Goal: Task Accomplishment & Management: Complete application form

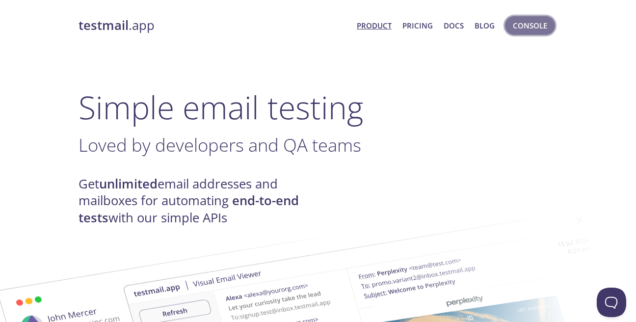
click at [513, 29] on span "Console" at bounding box center [530, 25] width 34 height 13
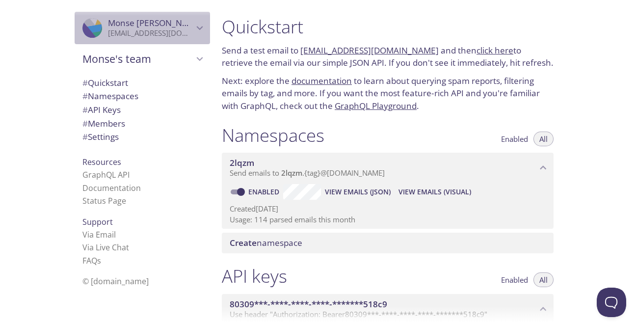
click at [198, 29] on icon "Monse valbuena" at bounding box center [199, 28] width 13 height 13
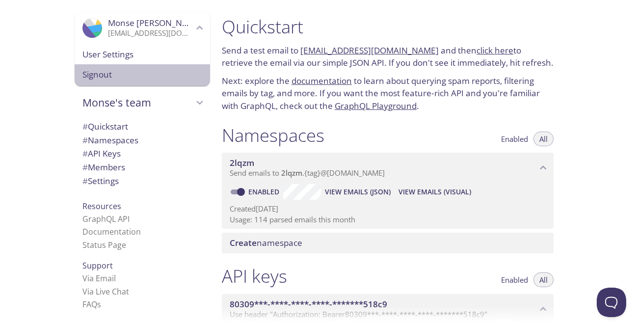
click at [143, 75] on span "Signout" at bounding box center [142, 74] width 120 height 13
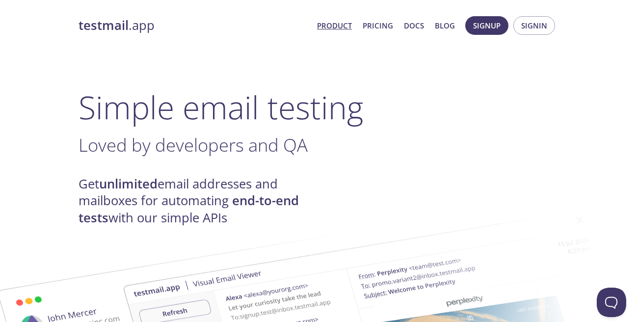
click at [489, 28] on span "Signup" at bounding box center [486, 25] width 27 height 13
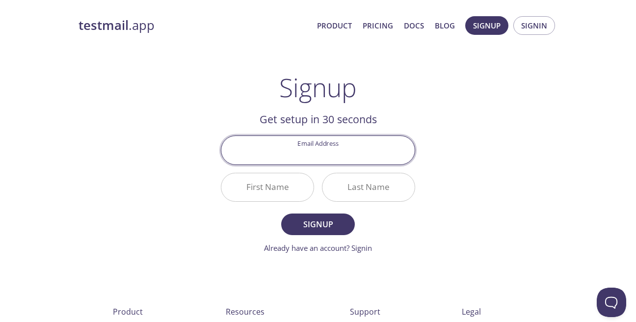
click at [319, 155] on input "Email Address" at bounding box center [317, 150] width 193 height 28
type input "[EMAIL_ADDRESS][DOMAIN_NAME]"
click at [279, 183] on input "First Name" at bounding box center [267, 187] width 92 height 28
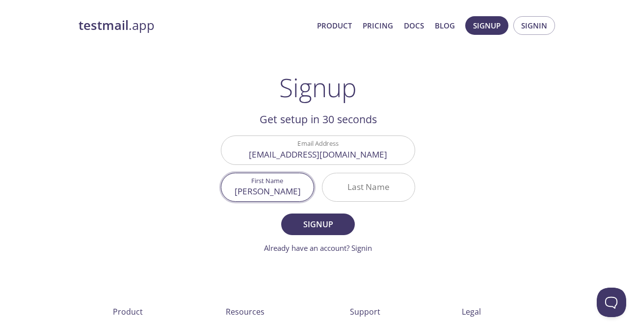
type input "[PERSON_NAME]"
click at [373, 180] on input "Last Name" at bounding box center [368, 187] width 92 height 28
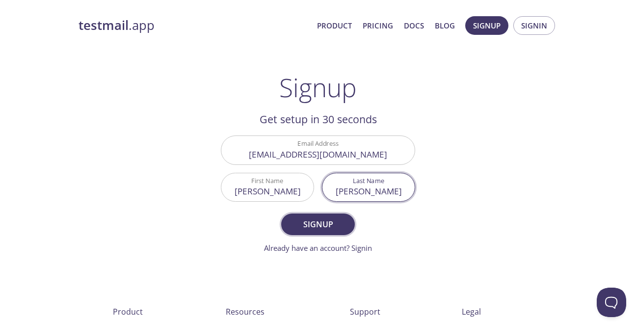
type input "[PERSON_NAME]"
click at [289, 222] on button "Signup" at bounding box center [318, 224] width 74 height 22
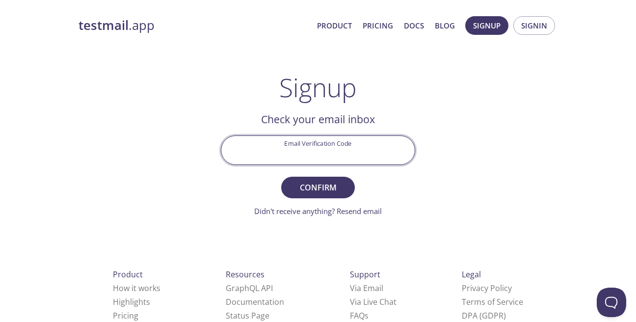
click at [309, 149] on input "Email Verification Code" at bounding box center [317, 150] width 193 height 28
paste input "A6FLKSM"
type input "A6FLKSM"
click at [327, 192] on span "Confirm" at bounding box center [318, 188] width 52 height 14
